Goal: Task Accomplishment & Management: Manage account settings

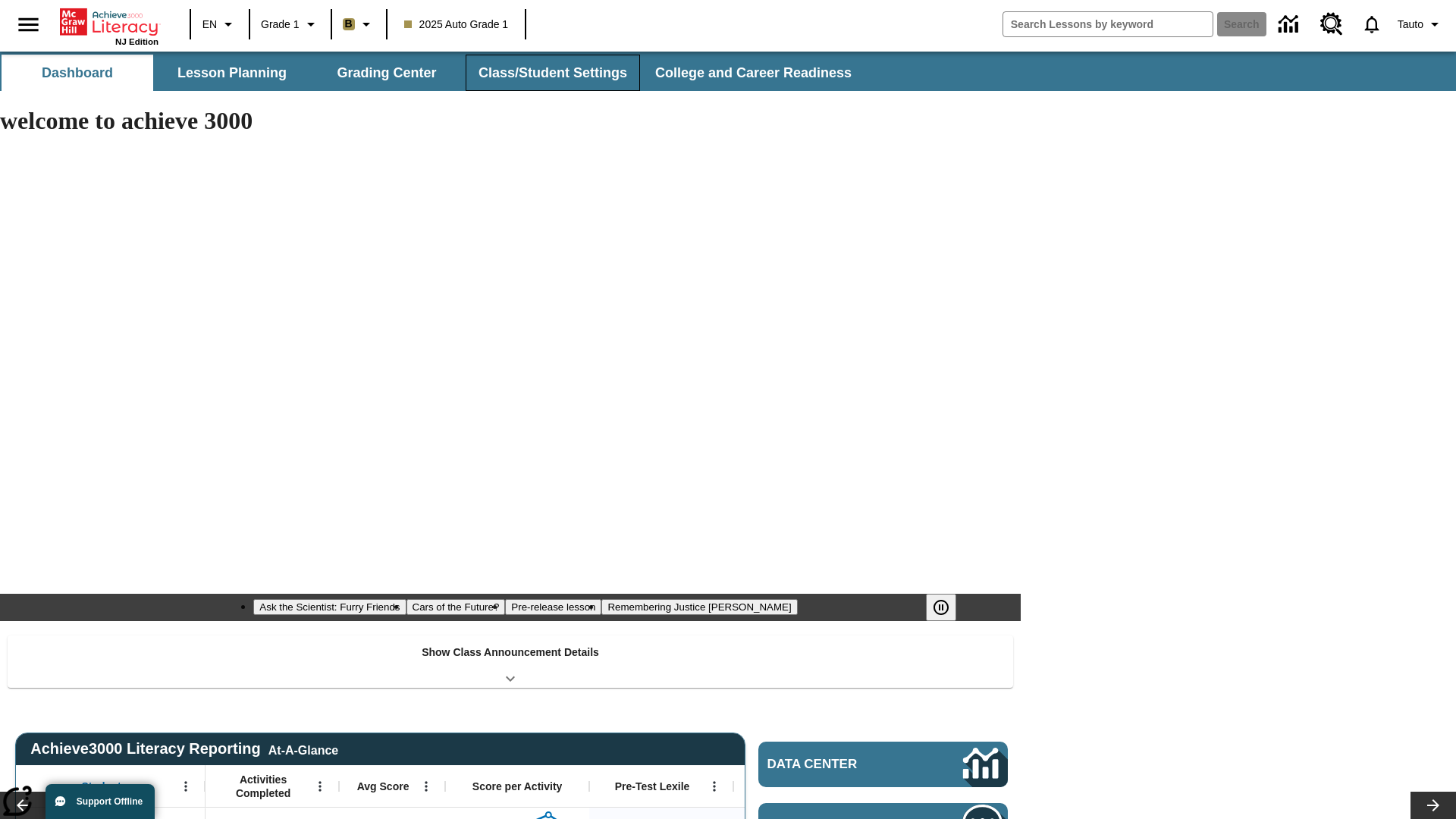
click at [550, 73] on button "Class/Student Settings" at bounding box center [553, 73] width 174 height 36
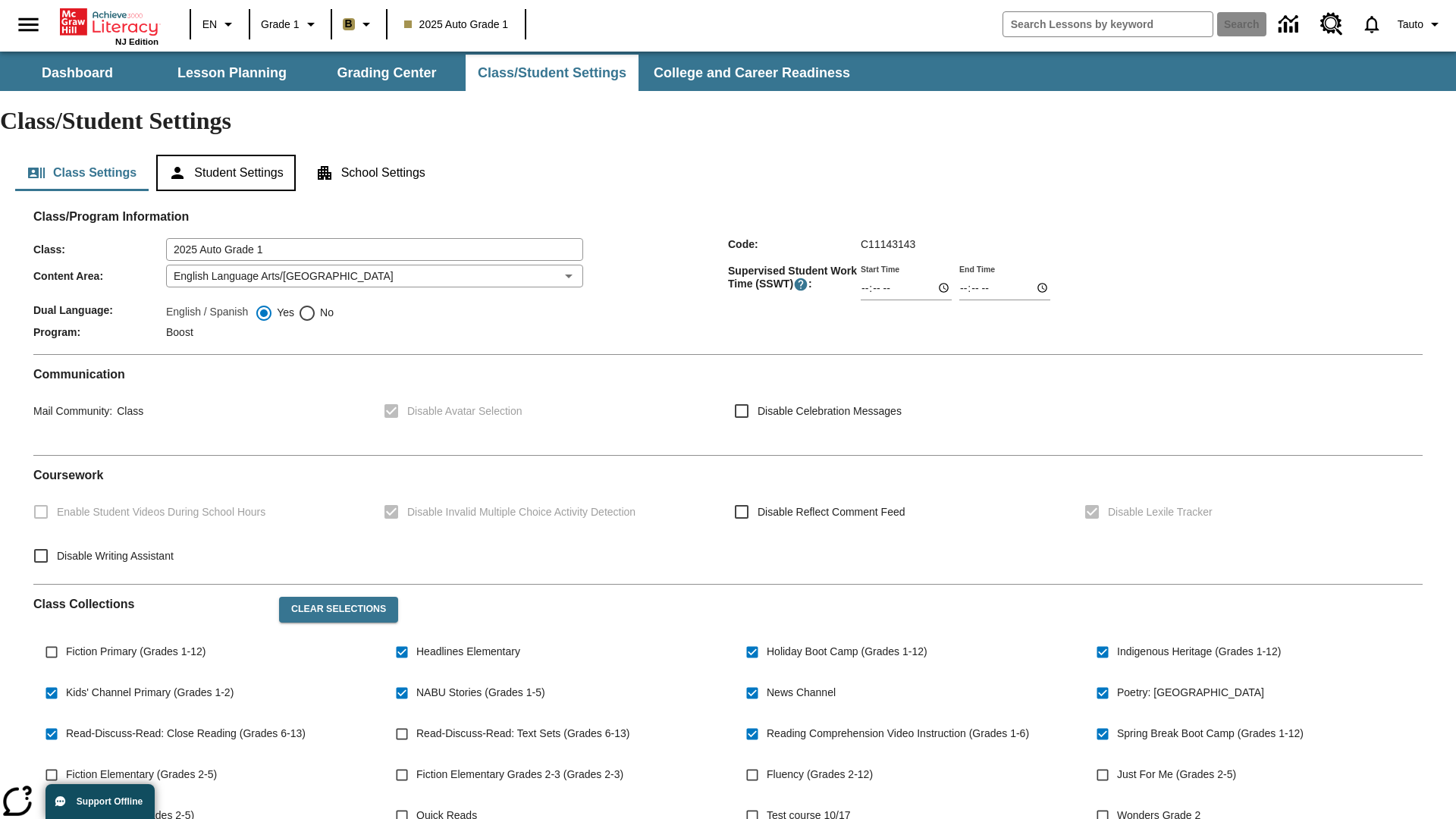
click at [228, 155] on button "Student Settings" at bounding box center [226, 173] width 139 height 36
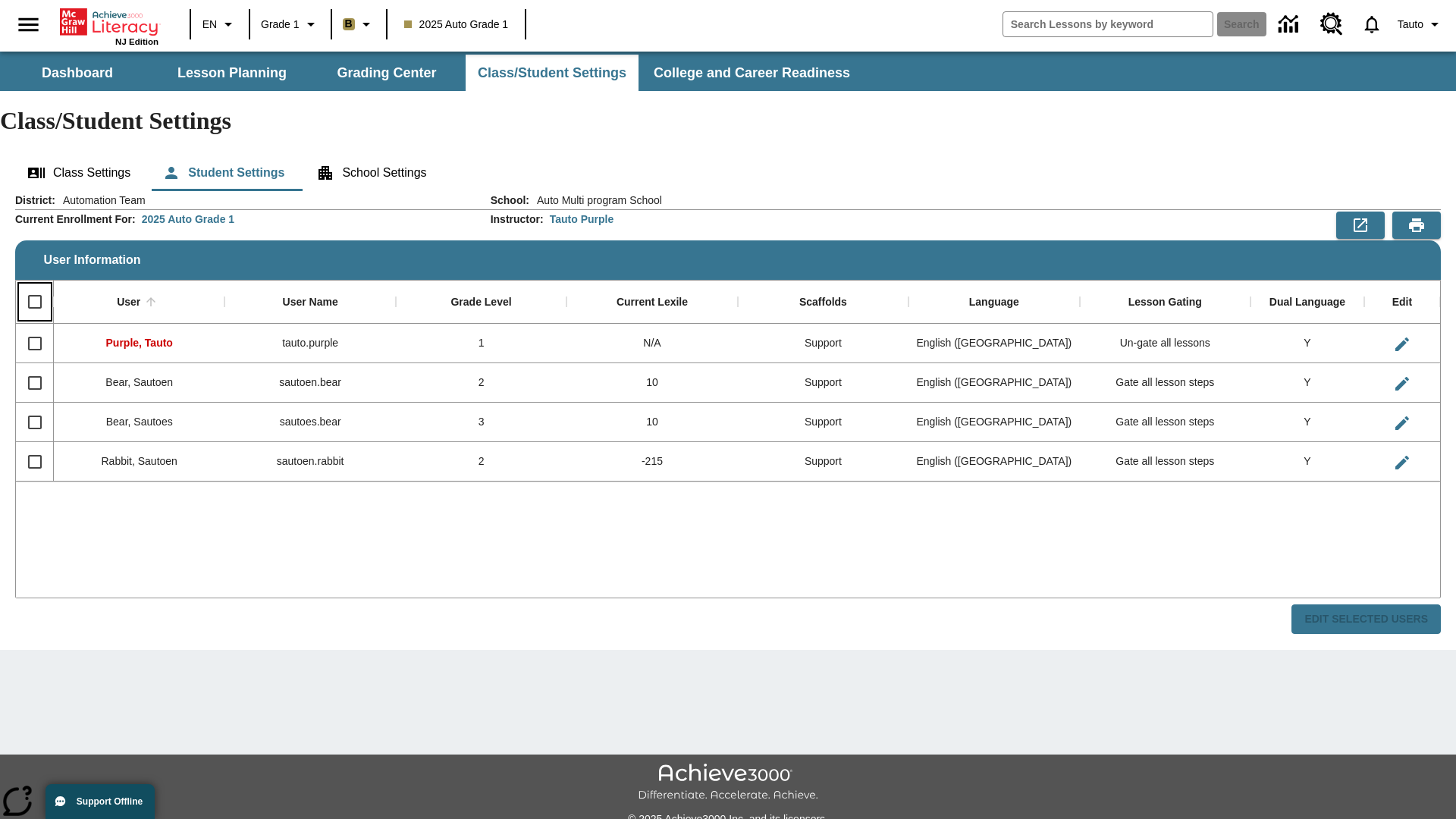
click at [34, 286] on input "Select all rows" at bounding box center [35, 302] width 32 height 32
checkbox input "true"
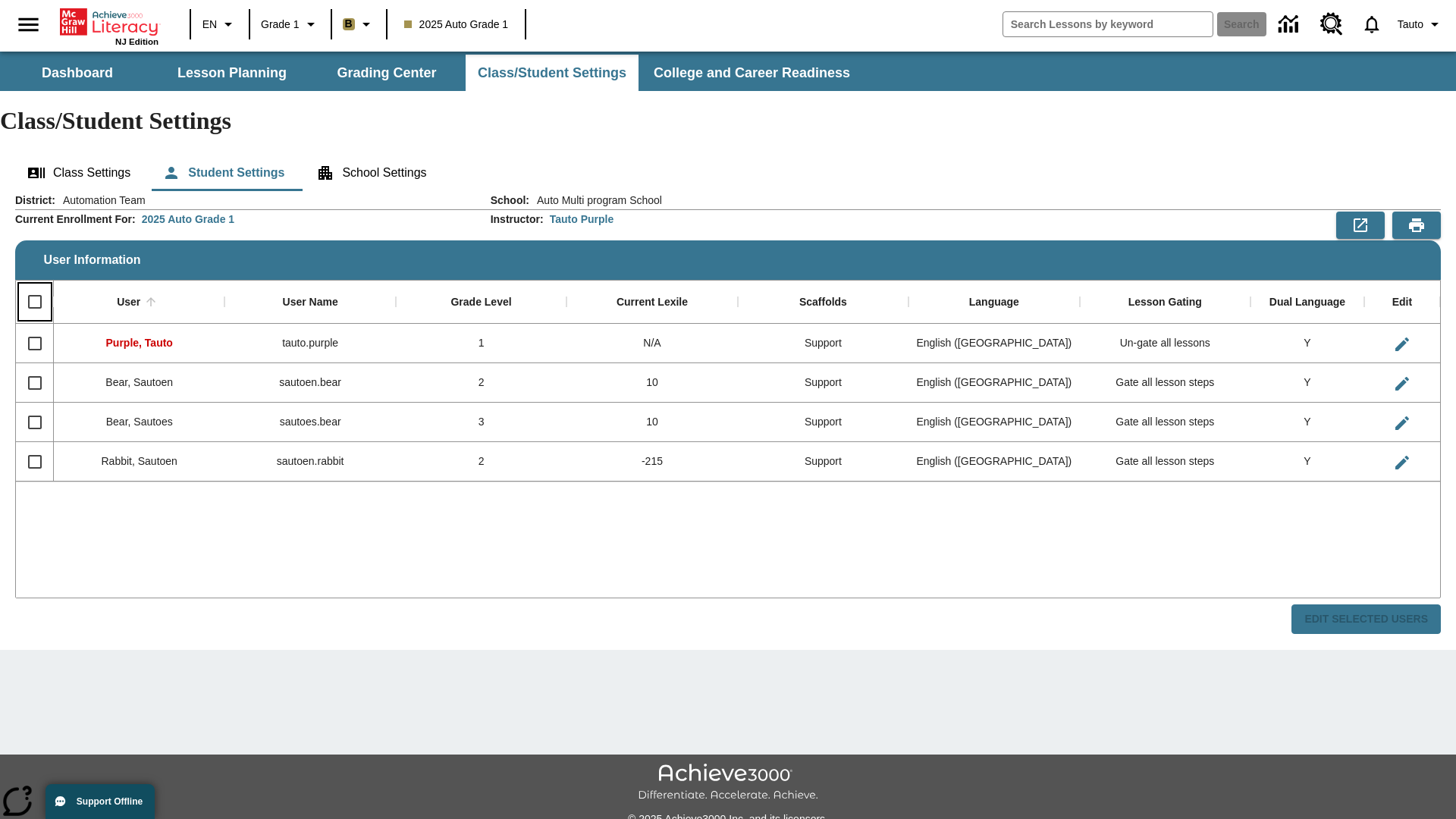
checkbox input "true"
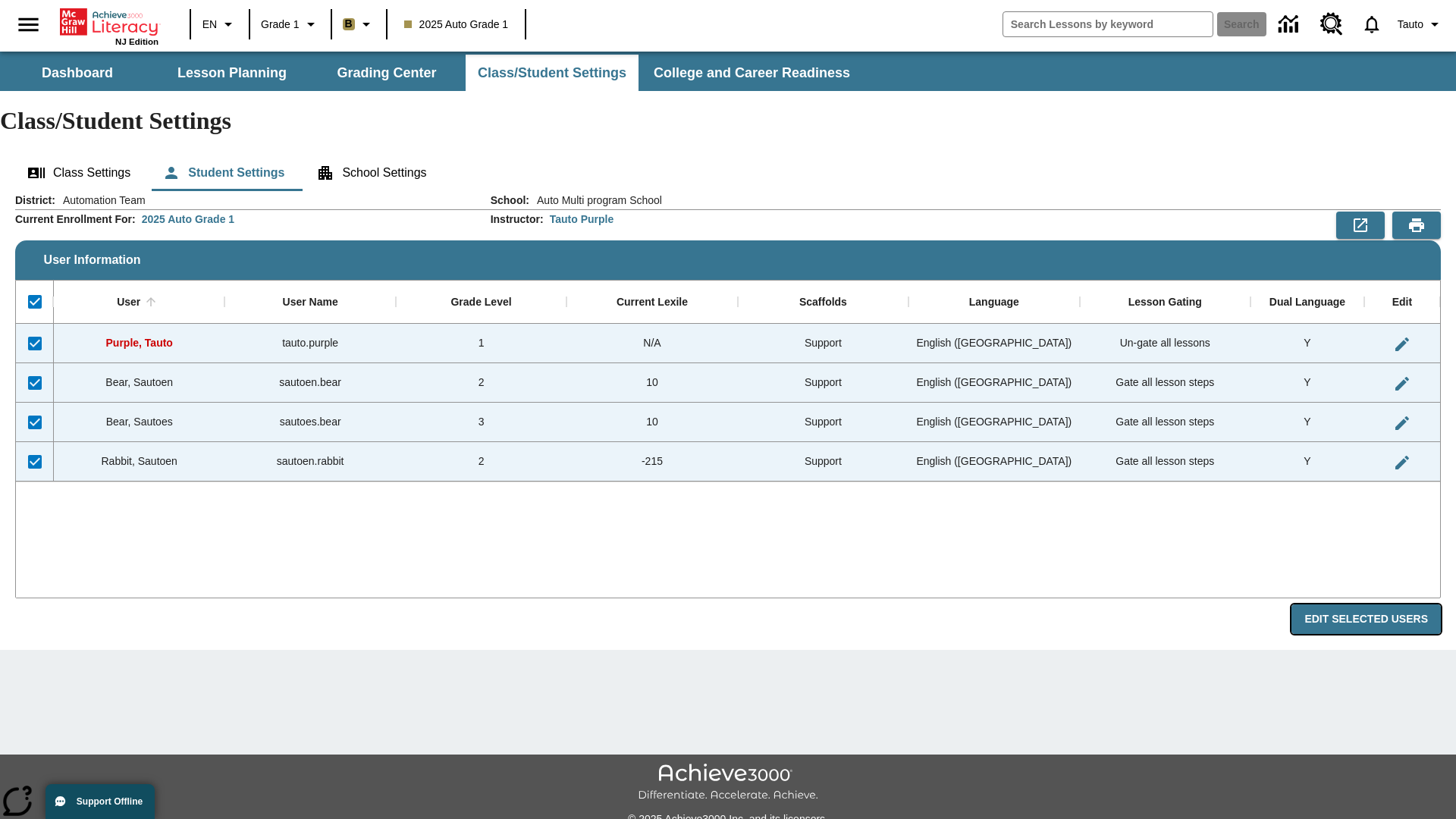
click at [1372, 604] on button "Edit Selected Users" at bounding box center [1365, 618] width 149 height 29
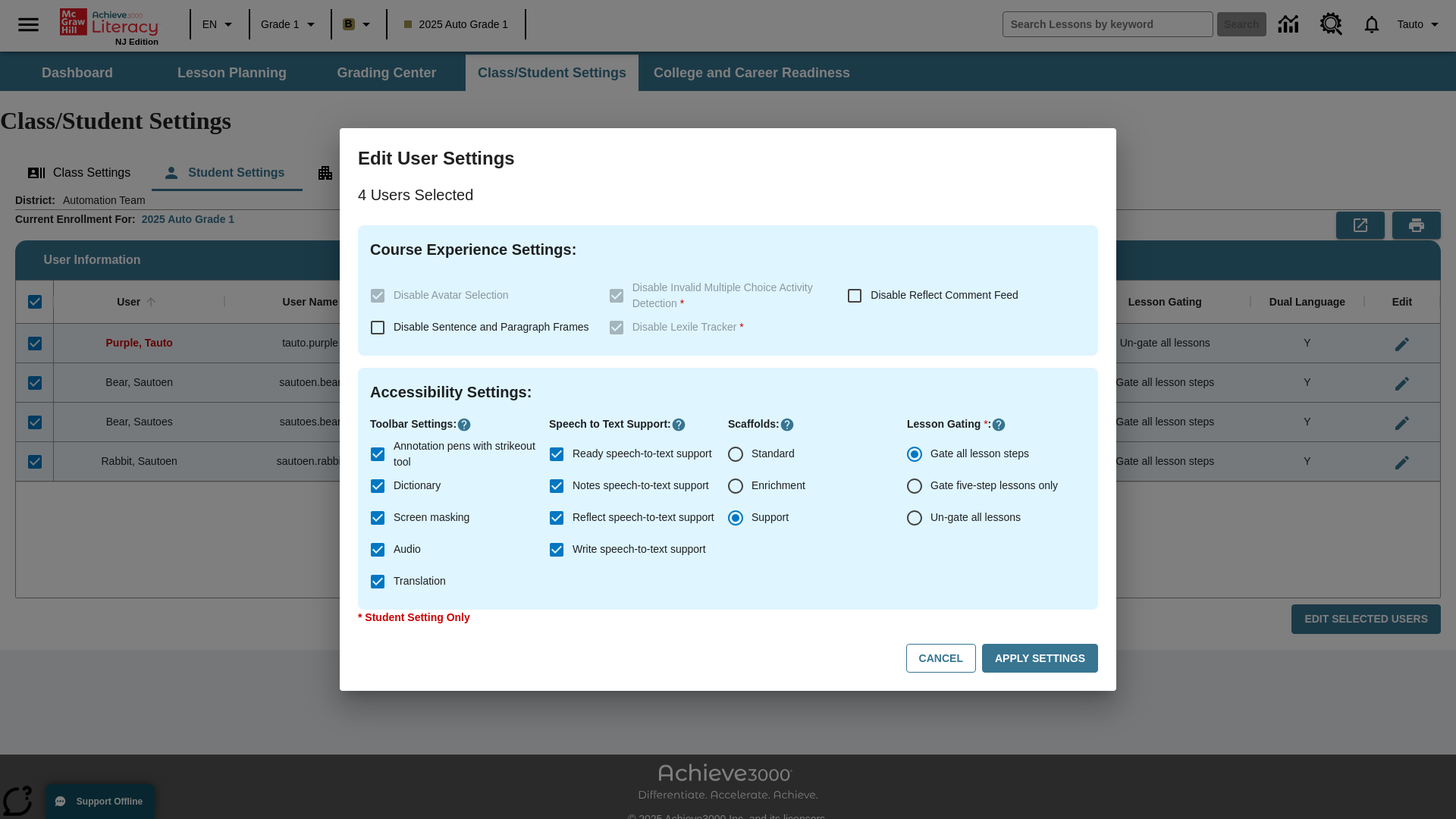
click at [735, 487] on input "Enrichment" at bounding box center [735, 486] width 32 height 32
click at [948, 659] on button "Cancel" at bounding box center [941, 658] width 69 height 29
radio input "false"
radio input "true"
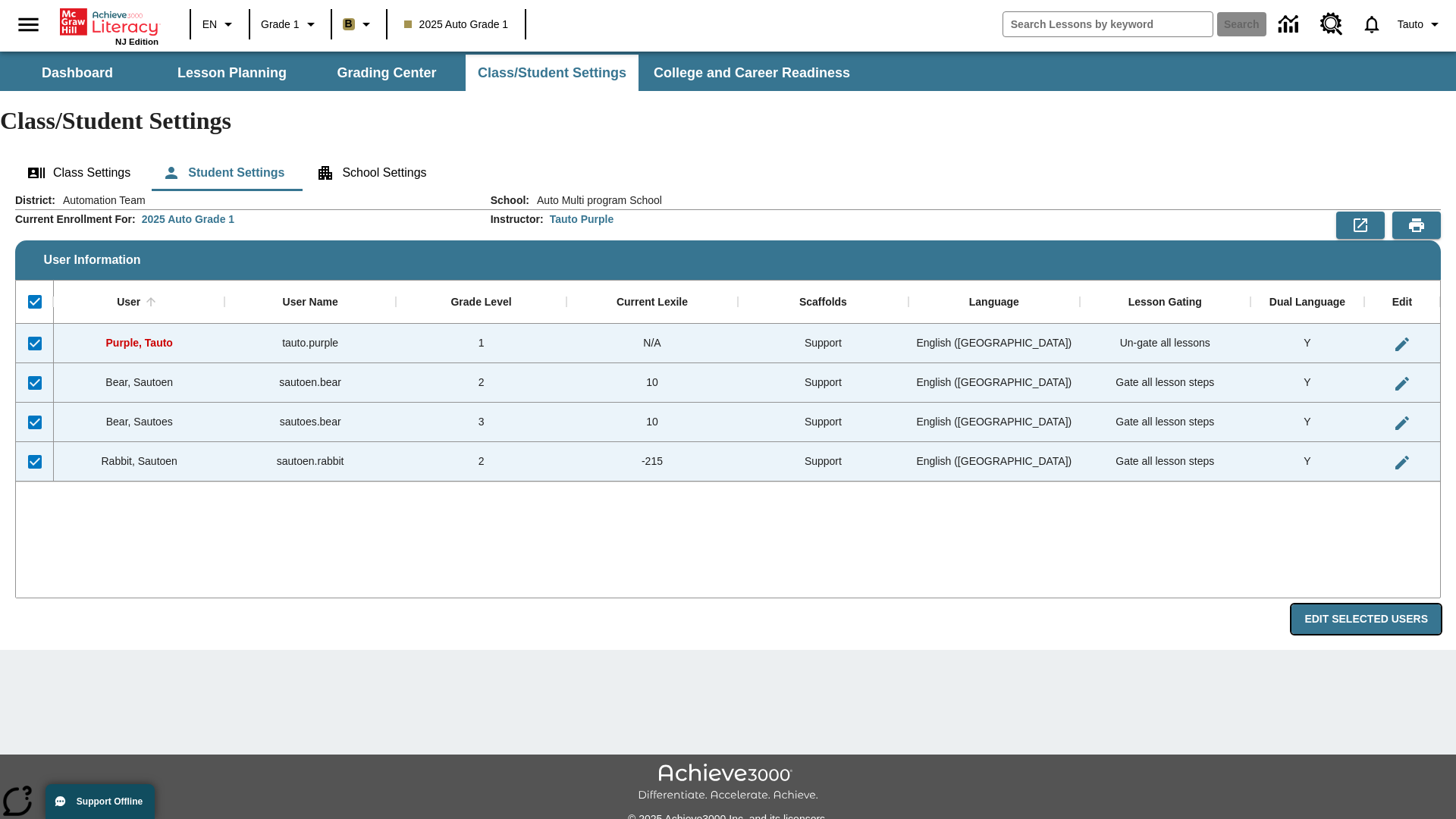
click at [1372, 604] on button "Edit Selected Users" at bounding box center [1365, 618] width 149 height 29
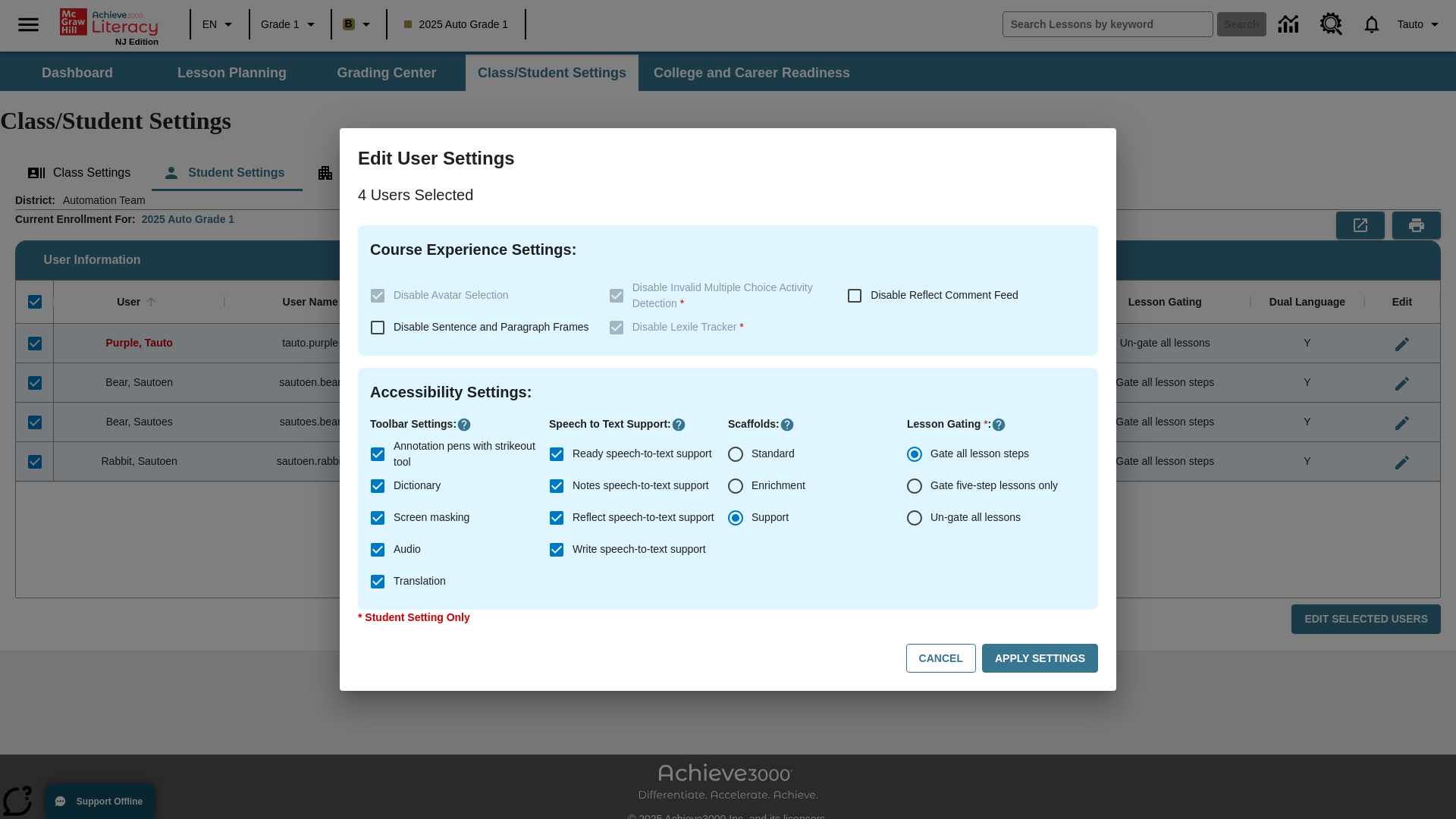
click at [735, 487] on input "Enrichment" at bounding box center [735, 486] width 32 height 32
radio input "true"
click at [1042, 659] on button "Apply Settings" at bounding box center [1040, 658] width 116 height 29
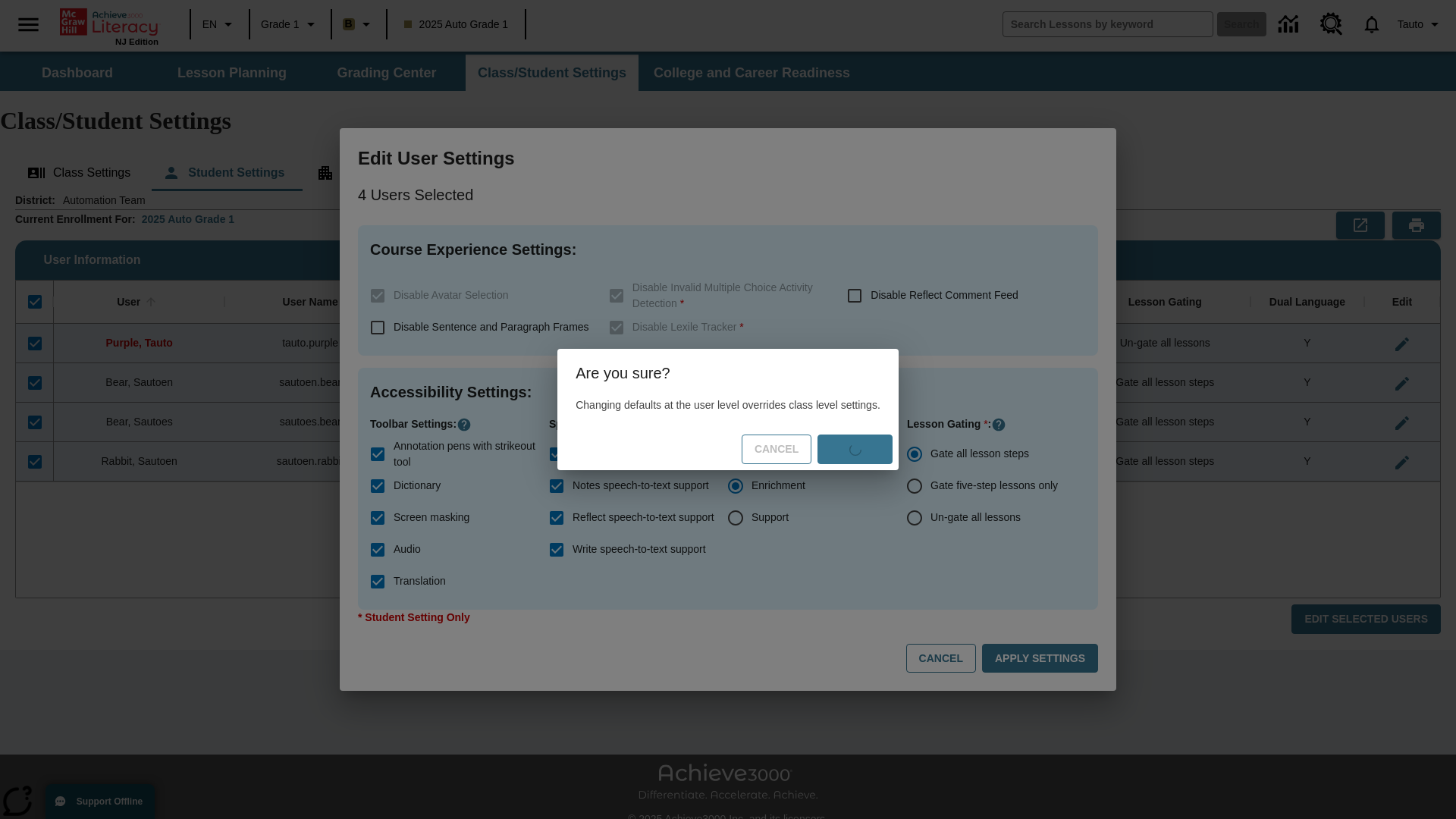
checkbox input "false"
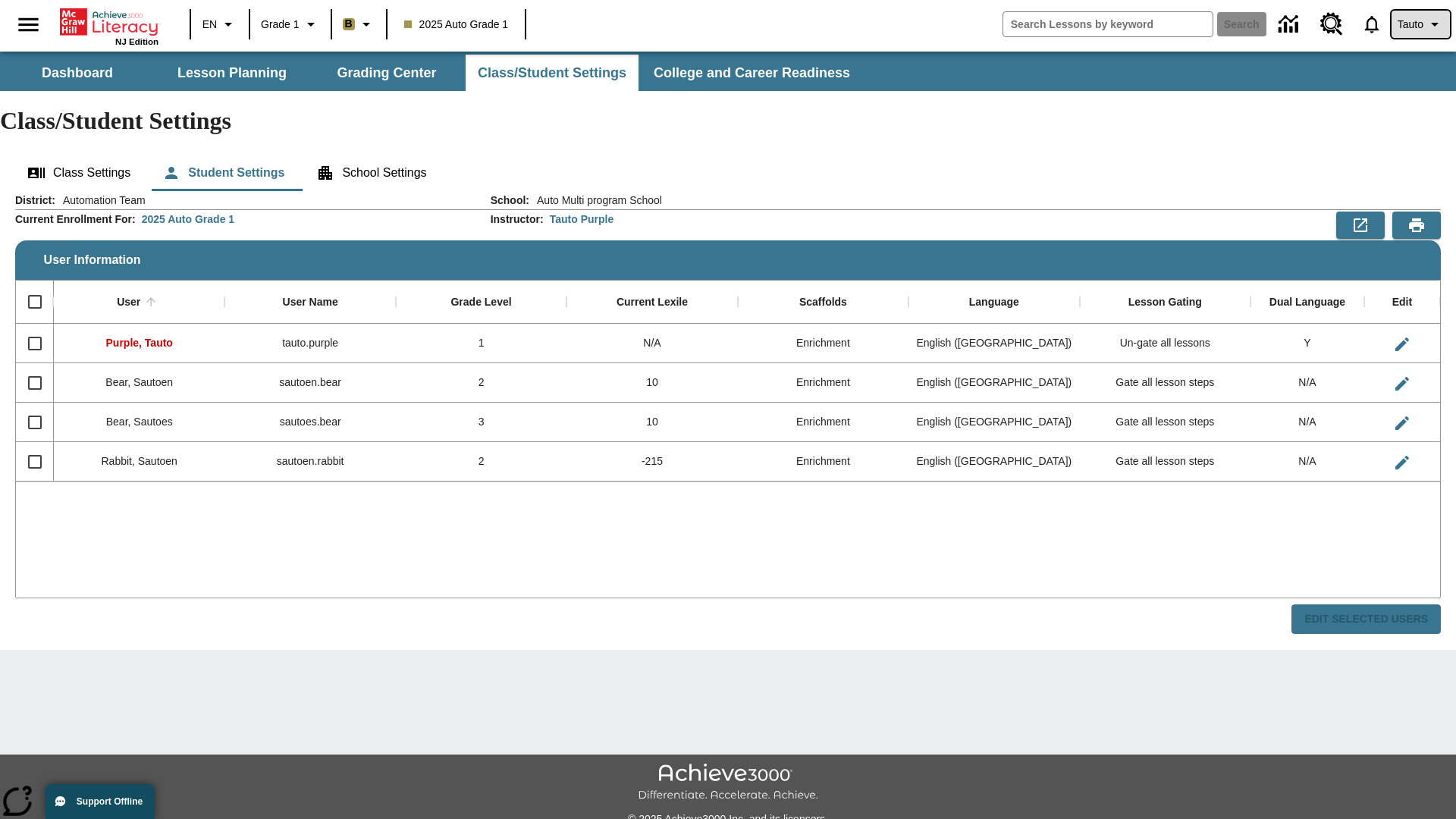
click at [1419, 24] on span "Tauto" at bounding box center [1410, 24] width 26 height 16
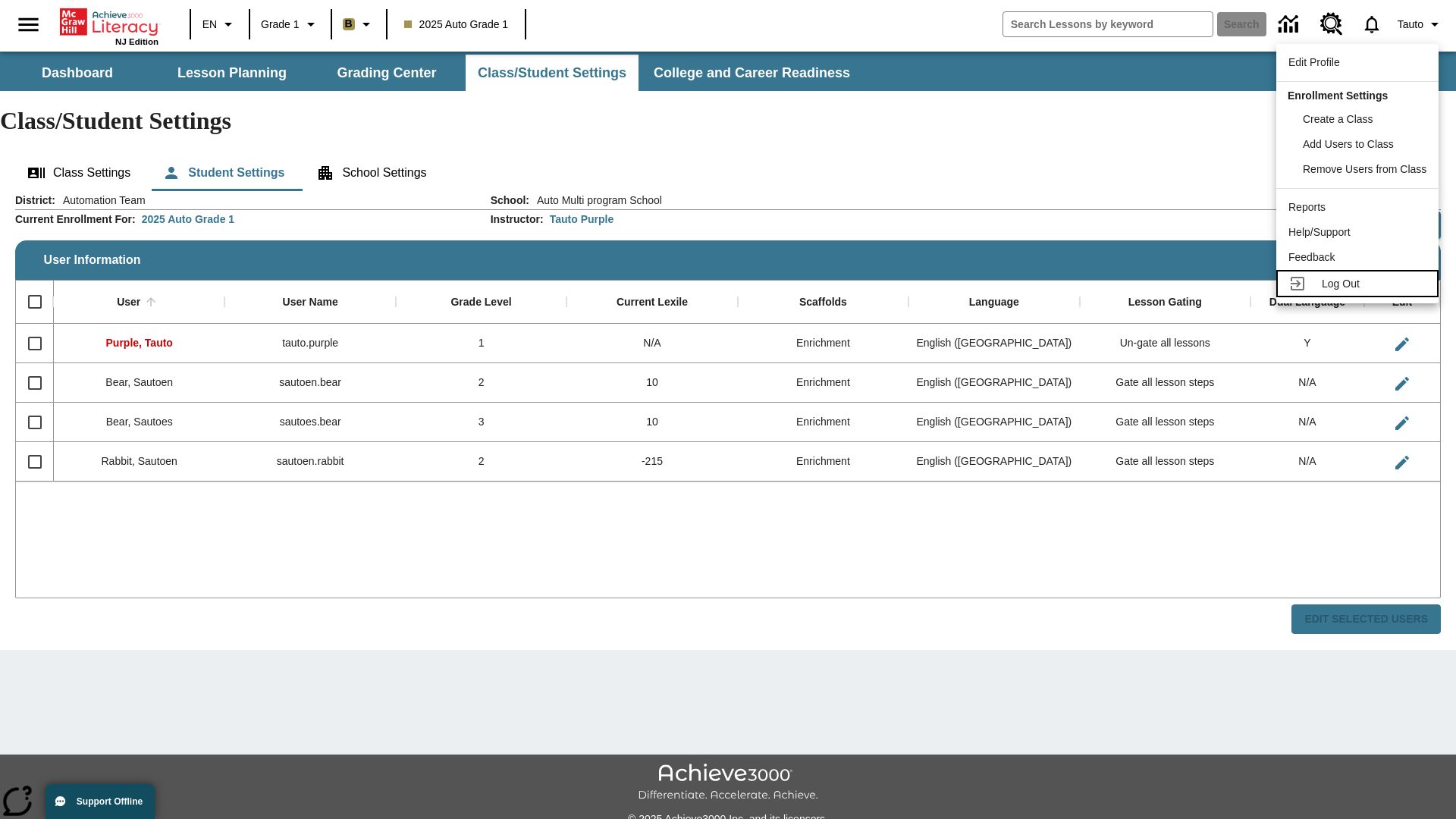
click at [1360, 284] on span "Log Out" at bounding box center [1341, 283] width 38 height 12
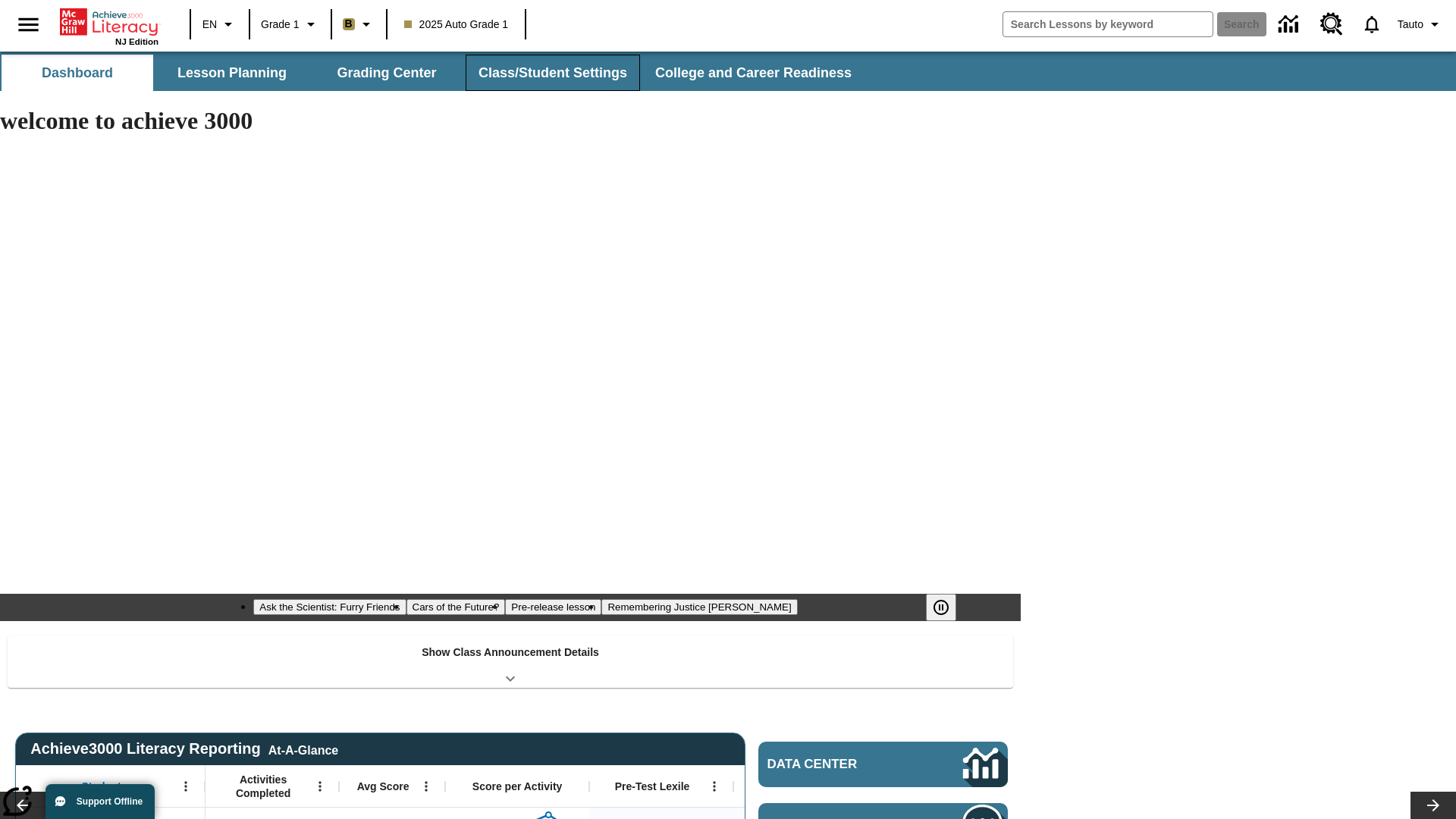
click at [550, 73] on button "Class/Student Settings" at bounding box center [553, 73] width 174 height 36
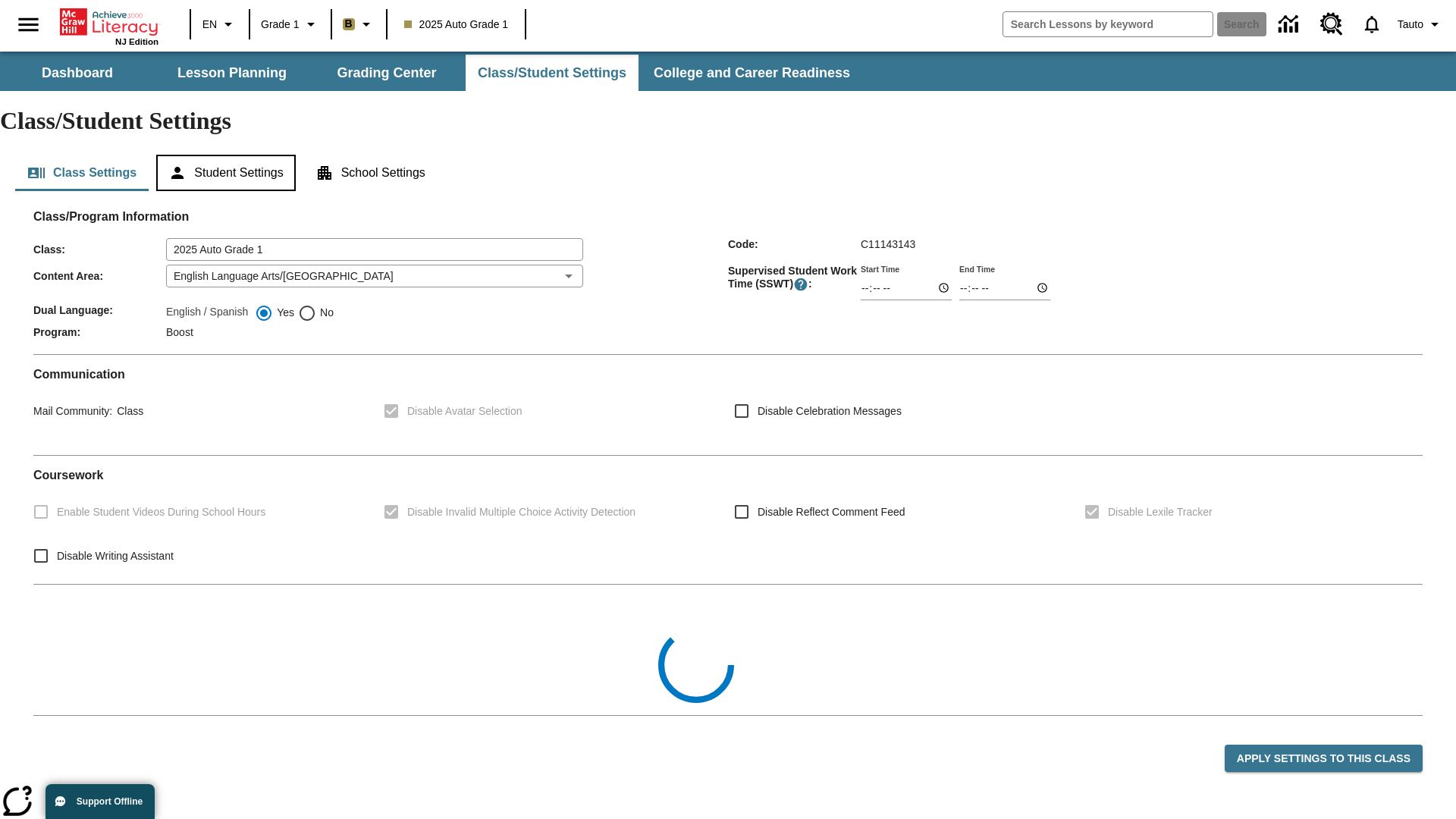
click at [228, 155] on button "Student Settings" at bounding box center [226, 173] width 139 height 36
